Goal: Task Accomplishment & Management: Use online tool/utility

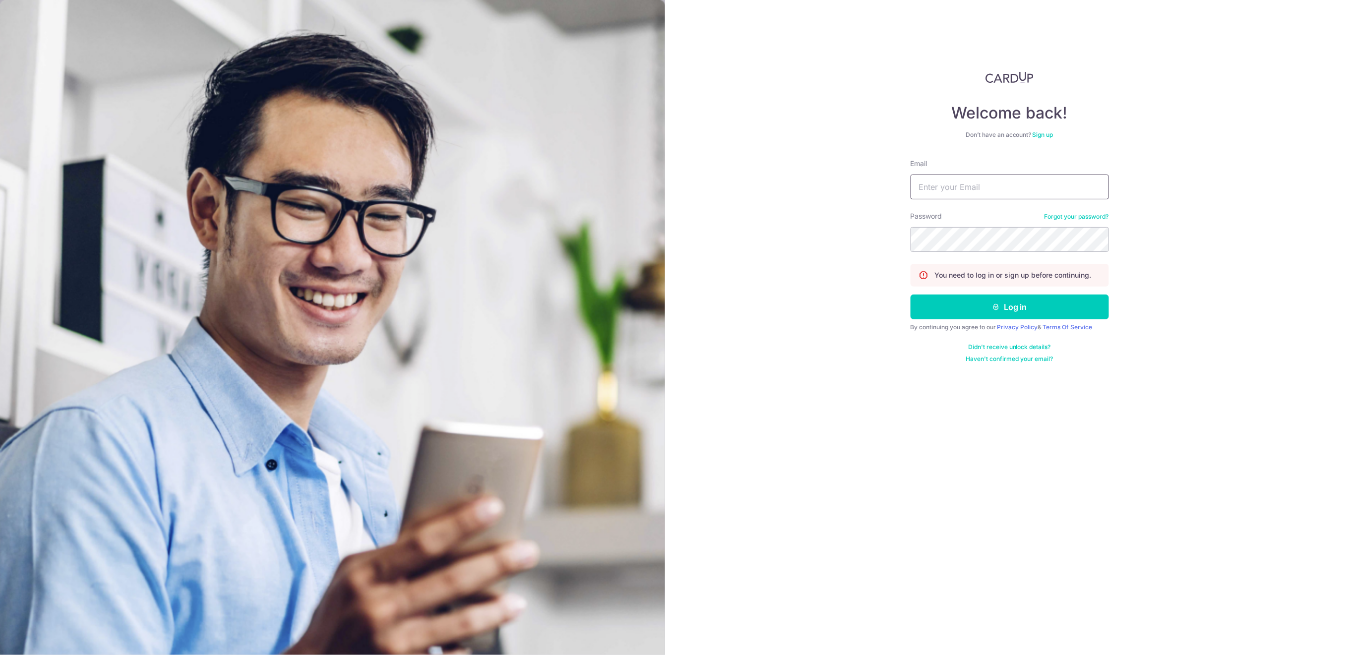
click at [1006, 190] on input "Email" at bounding box center [1009, 187] width 198 height 25
type input "[EMAIL_ADDRESS][DOMAIN_NAME]"
click at [992, 309] on icon "submit" at bounding box center [996, 307] width 8 height 8
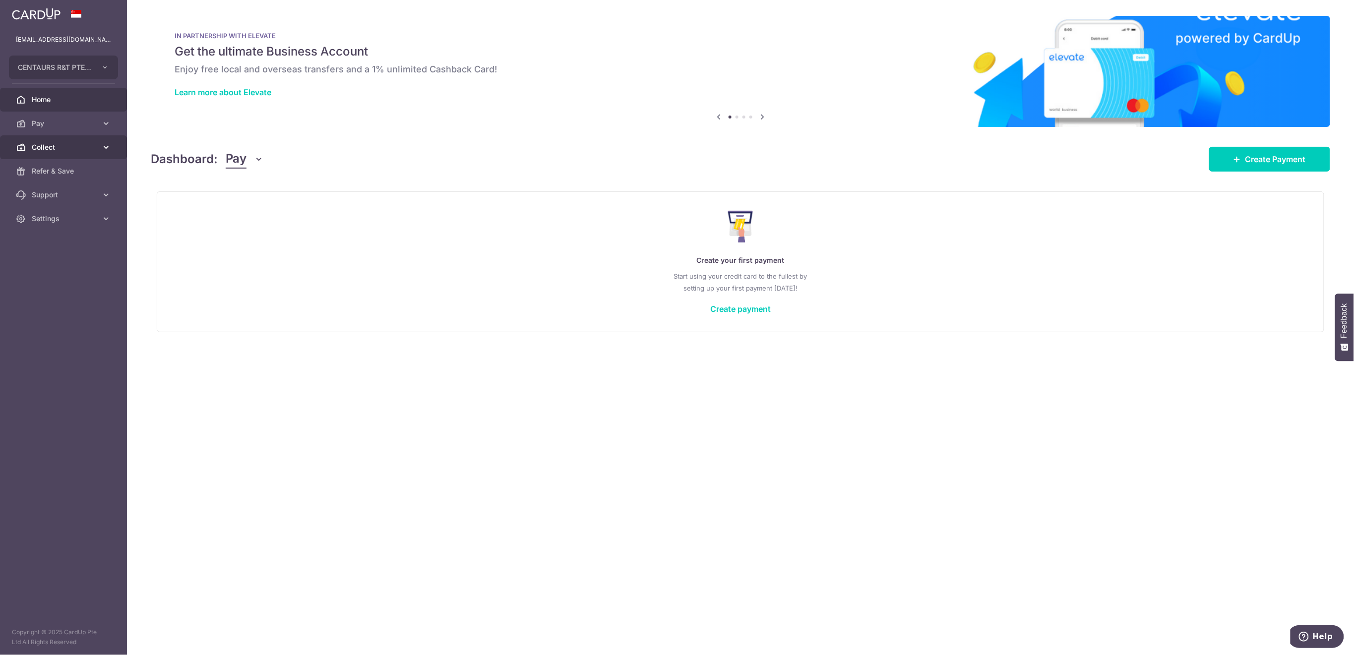
click at [61, 146] on span "Collect" at bounding box center [64, 147] width 65 height 10
click at [60, 222] on span "Payment Requests" at bounding box center [64, 219] width 65 height 10
